Goal: Book appointment/travel/reservation

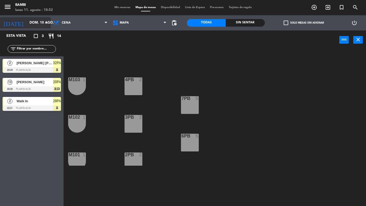
click at [27, 24] on input "dom. 10 ago." at bounding box center [49, 22] width 45 height 9
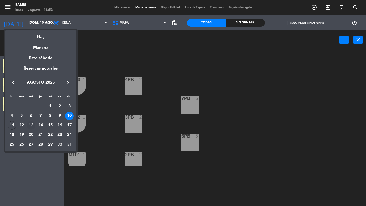
click at [32, 125] on div "13" at bounding box center [31, 125] width 9 height 9
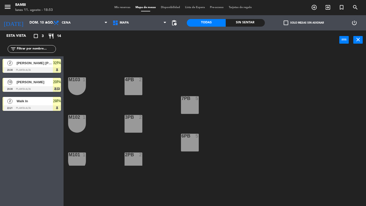
type input "mié. 13 ago."
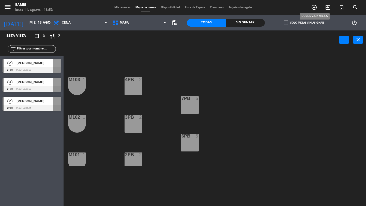
click at [314, 9] on icon "add_circle_outline" at bounding box center [314, 7] width 6 height 6
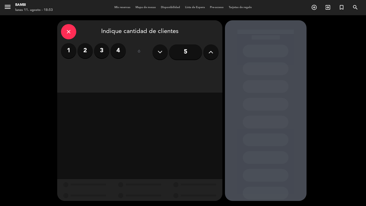
click at [218, 54] on button at bounding box center [210, 51] width 15 height 15
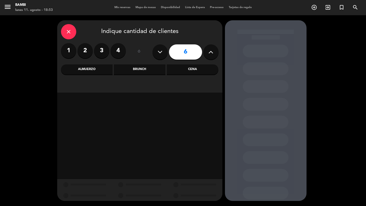
click at [217, 53] on button at bounding box center [210, 51] width 15 height 15
click at [195, 70] on div "Cena" at bounding box center [193, 69] width 52 height 10
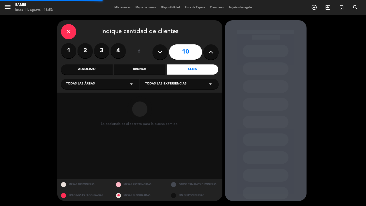
click at [177, 83] on span "Todas las experiencias" at bounding box center [165, 83] width 41 height 5
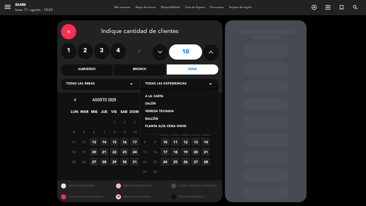
click at [168, 126] on div "PLANTA ALTA CENA SHOW" at bounding box center [179, 126] width 68 height 5
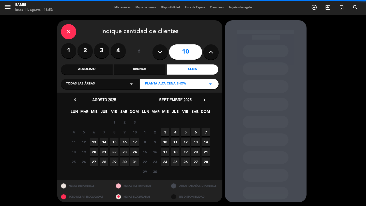
click at [207, 52] on button at bounding box center [210, 51] width 15 height 15
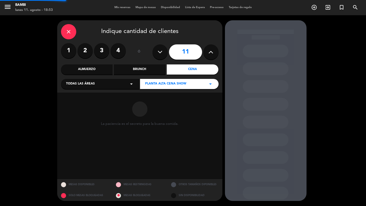
click at [207, 52] on button at bounding box center [210, 51] width 15 height 15
type input "12"
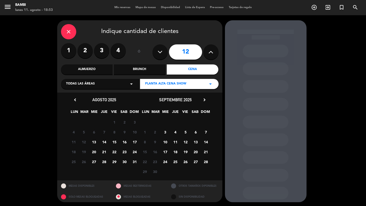
click at [94, 143] on span "13" at bounding box center [94, 142] width 8 height 8
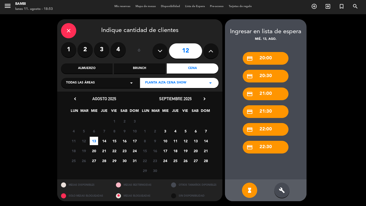
click at [269, 74] on div "credit_card 20:30" at bounding box center [265, 76] width 46 height 13
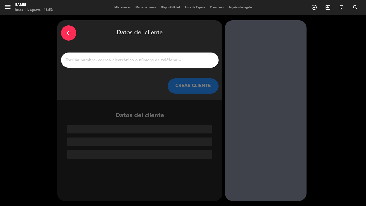
scroll to position [0, 0]
click at [170, 54] on div at bounding box center [139, 60] width 157 height 15
click at [155, 61] on input "1" at bounding box center [140, 60] width 150 height 7
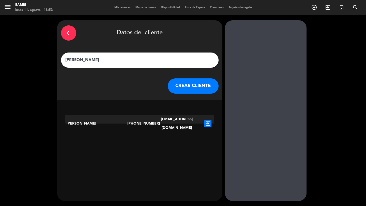
type input "[PERSON_NAME]"
click at [192, 88] on button "CREAR CLIENTE" at bounding box center [193, 85] width 51 height 15
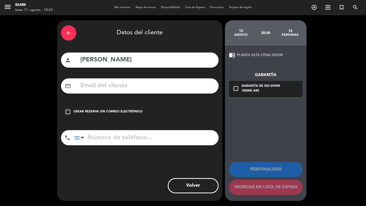
click at [92, 112] on div "Crear reserva sin correo electrónico" at bounding box center [107, 111] width 69 height 5
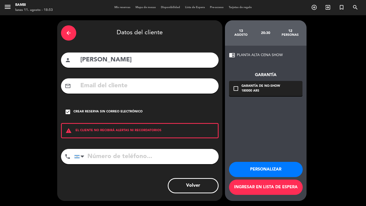
click at [151, 67] on div "person [PERSON_NAME]" at bounding box center [139, 60] width 157 height 15
click at [144, 58] on input "[PERSON_NAME]" at bounding box center [147, 60] width 135 height 10
type input "[PERSON_NAME] - Cumpleaños"
click at [262, 168] on button "Personalizar" at bounding box center [266, 169] width 74 height 15
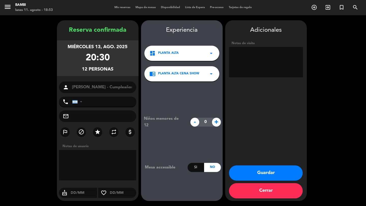
click at [268, 176] on button "Guardar" at bounding box center [266, 173] width 74 height 15
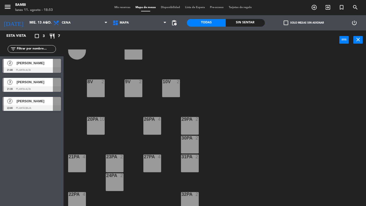
scroll to position [149, 0]
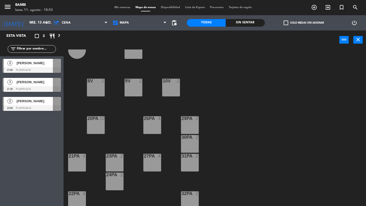
click at [192, 10] on div "menu BAMBI lunes 11. agosto - 18:53 Mis reservas Mapa de mesas Disponibilidad L…" at bounding box center [183, 7] width 366 height 15
click at [191, 9] on span "Lista de Espera" at bounding box center [194, 7] width 25 height 3
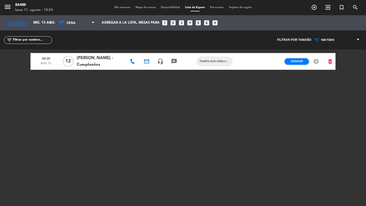
click at [296, 59] on span "Asignar" at bounding box center [296, 61] width 12 height 4
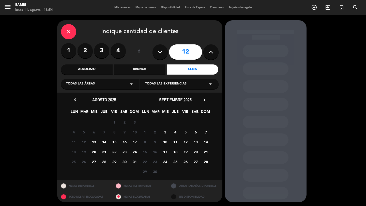
click at [93, 141] on span "13" at bounding box center [94, 142] width 8 height 8
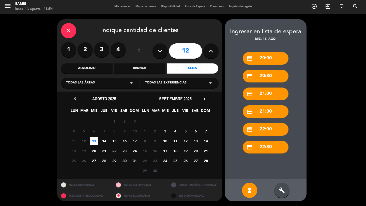
click at [265, 80] on div "credit_card 20:30" at bounding box center [265, 76] width 46 height 13
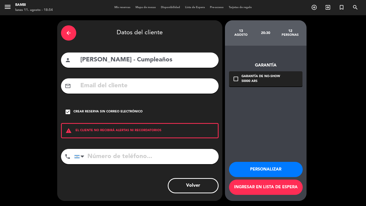
click at [272, 169] on button "Personalizar" at bounding box center [266, 169] width 74 height 15
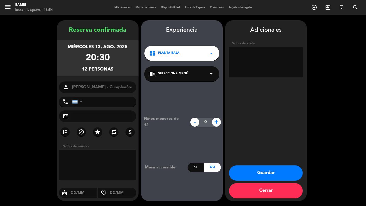
click at [211, 51] on icon "arrow_drop_down" at bounding box center [211, 53] width 6 height 6
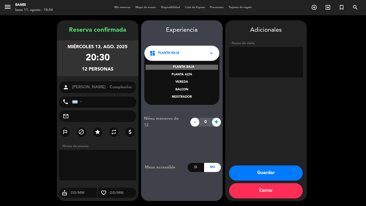
click at [184, 74] on div "PLANTA ALTA" at bounding box center [181, 74] width 65 height 5
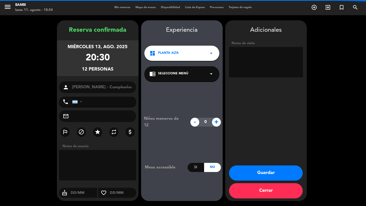
click at [204, 74] on div "chrome_reader_mode Seleccione Menú arrow_drop_down" at bounding box center [181, 73] width 75 height 15
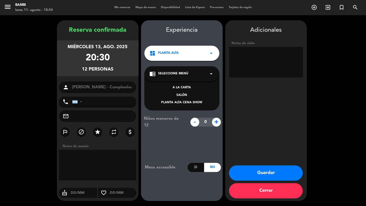
click at [182, 102] on div "PLANTA ALTA CENA SHOW" at bounding box center [181, 102] width 65 height 5
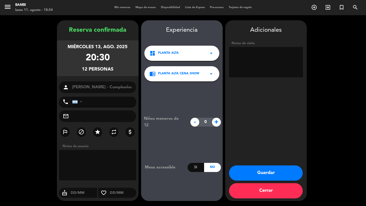
click at [261, 174] on button "Guardar" at bounding box center [266, 173] width 74 height 15
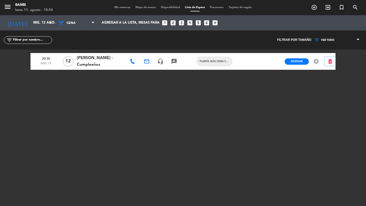
click at [330, 62] on icon "delete_forever" at bounding box center [330, 61] width 6 height 6
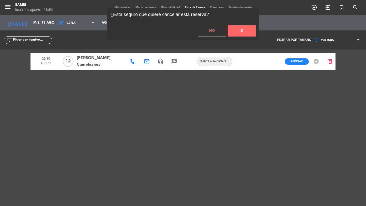
click at [242, 28] on button "Si" at bounding box center [241, 30] width 28 height 11
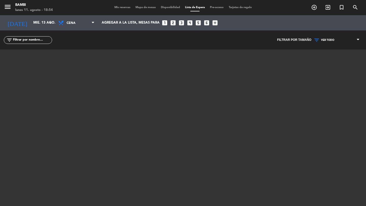
click at [123, 7] on span "Mis reservas" at bounding box center [122, 7] width 21 height 3
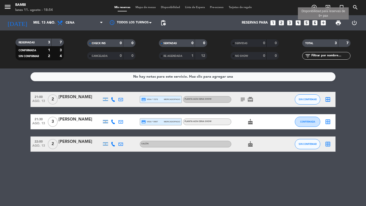
click at [322, 22] on icon "add_box" at bounding box center [323, 23] width 7 height 7
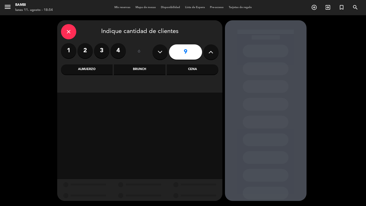
click at [213, 54] on button at bounding box center [210, 51] width 15 height 15
type input "12"
click at [186, 66] on div "Cena" at bounding box center [193, 69] width 52 height 10
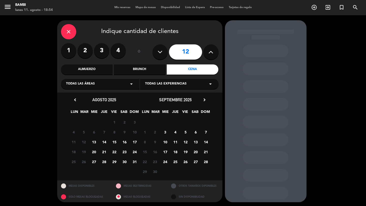
click at [185, 82] on div "Todas las experiencias arrow_drop_down" at bounding box center [179, 84] width 78 height 10
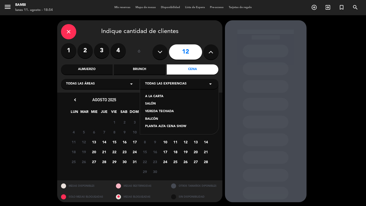
click at [160, 125] on div "PLANTA ALTA CENA SHOW" at bounding box center [179, 126] width 68 height 5
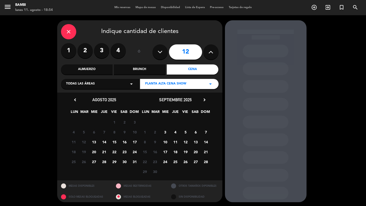
click at [94, 142] on span "13" at bounding box center [94, 142] width 8 height 8
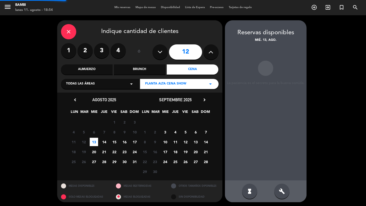
scroll to position [1, 0]
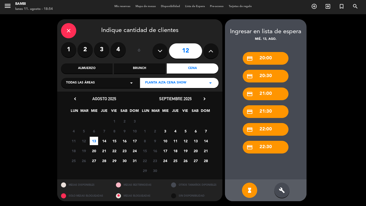
click at [266, 78] on div "credit_card 20:30" at bounding box center [265, 76] width 46 height 13
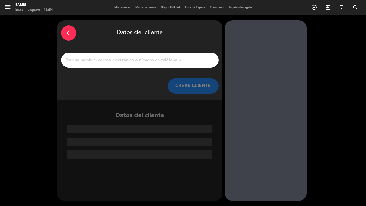
click at [162, 61] on input "1" at bounding box center [140, 60] width 150 height 7
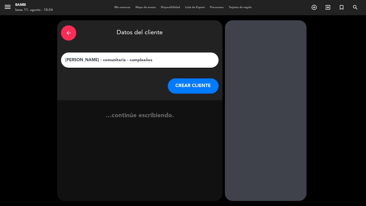
type input "[PERSON_NAME] - comunitaria - cumpleaños"
click at [194, 84] on button "CREAR CLIENTE" at bounding box center [193, 85] width 51 height 15
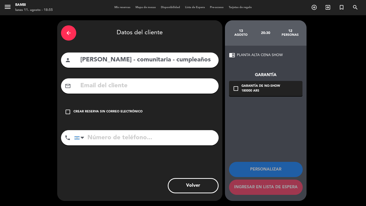
click at [121, 111] on div "Crear reserva sin correo electrónico" at bounding box center [107, 111] width 69 height 5
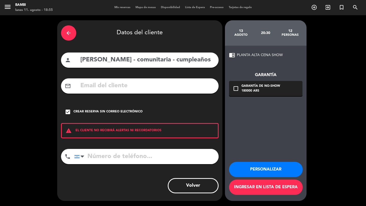
click at [266, 172] on button "Personalizar" at bounding box center [266, 169] width 74 height 15
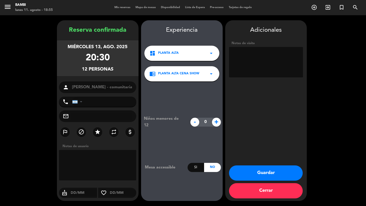
click at [274, 188] on button "Cerrar" at bounding box center [266, 190] width 74 height 15
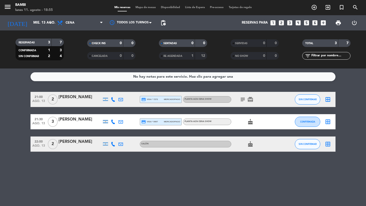
click at [194, 8] on span "Lista de Espera" at bounding box center [194, 7] width 25 height 3
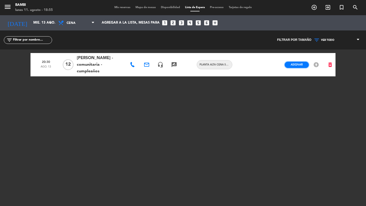
click at [294, 66] on span "Asignar" at bounding box center [296, 65] width 12 height 4
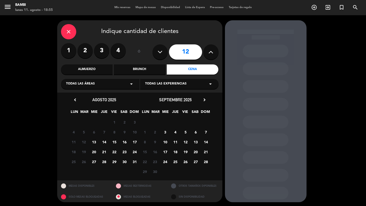
click at [93, 141] on span "13" at bounding box center [94, 142] width 8 height 8
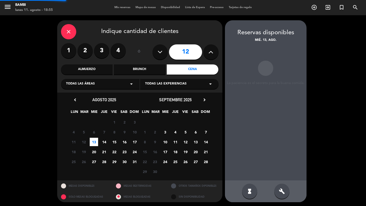
scroll to position [1, 0]
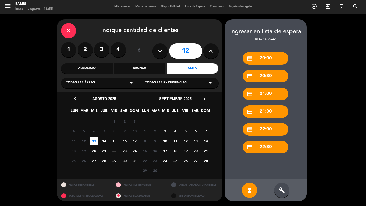
click at [269, 76] on div "credit_card 20:30" at bounding box center [265, 76] width 46 height 13
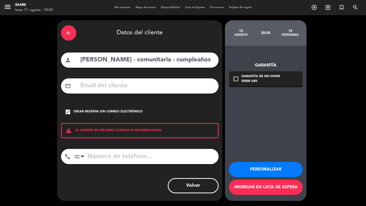
click at [244, 77] on div "Garantía de no-show" at bounding box center [260, 76] width 39 height 5
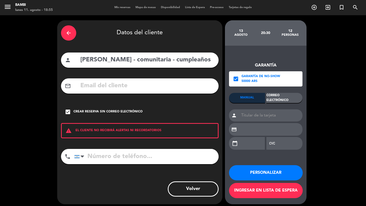
click at [235, 78] on icon "check_box" at bounding box center [236, 79] width 6 height 6
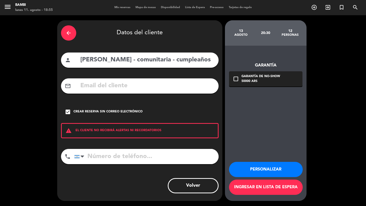
click at [265, 172] on button "Personalizar" at bounding box center [266, 169] width 74 height 15
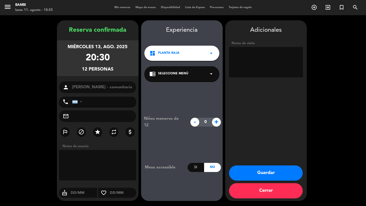
click at [261, 172] on button "Guardar" at bounding box center [266, 173] width 74 height 15
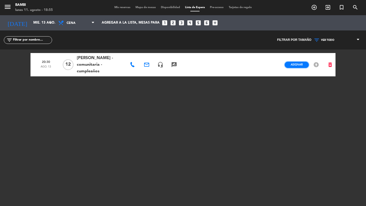
click at [297, 62] on button "Asignar" at bounding box center [296, 65] width 24 height 6
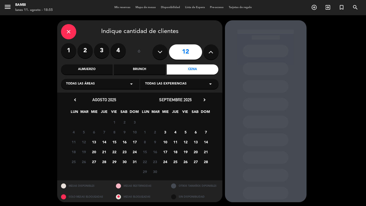
click at [93, 141] on span "13" at bounding box center [94, 142] width 8 height 8
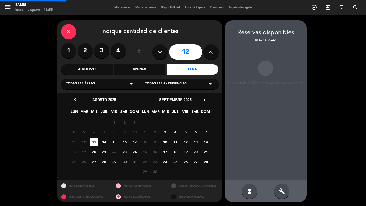
scroll to position [1, 0]
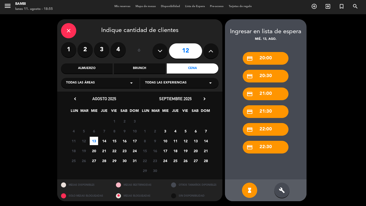
click at [258, 75] on div "credit_card 20:30" at bounding box center [265, 76] width 46 height 13
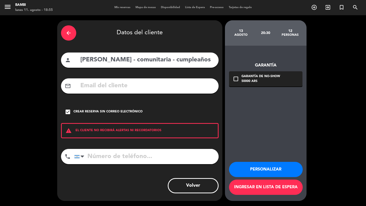
click at [62, 30] on div "arrow_back" at bounding box center [68, 32] width 15 height 15
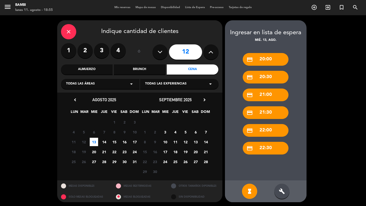
click at [261, 32] on div "Ingresar en lista de espera" at bounding box center [265, 33] width 81 height 10
click at [285, 196] on div "build" at bounding box center [281, 191] width 15 height 15
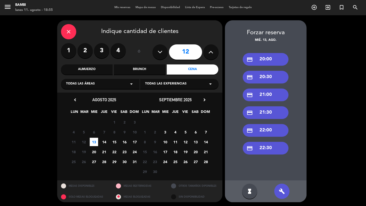
click at [264, 81] on div "credit_card 20:30" at bounding box center [265, 77] width 46 height 13
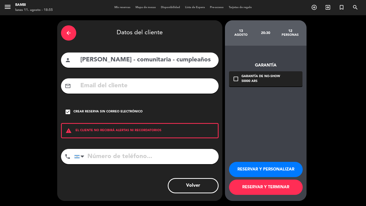
click at [260, 188] on button "RESERVAR Y TERMINAR" at bounding box center [266, 187] width 74 height 15
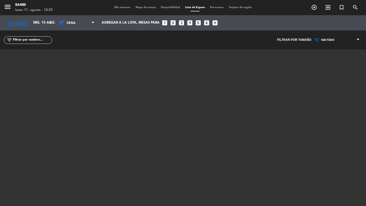
click at [123, 6] on span "Mis reservas" at bounding box center [122, 7] width 21 height 3
